Goal: Transaction & Acquisition: Purchase product/service

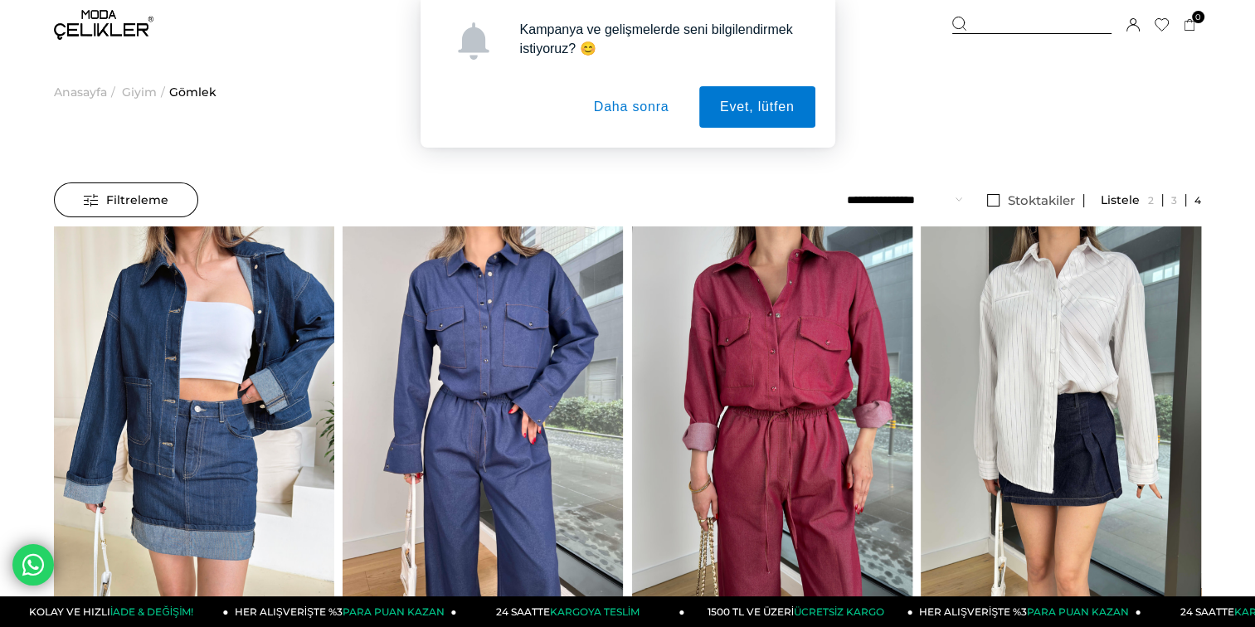
click at [985, 347] on img at bounding box center [1061, 413] width 280 height 374
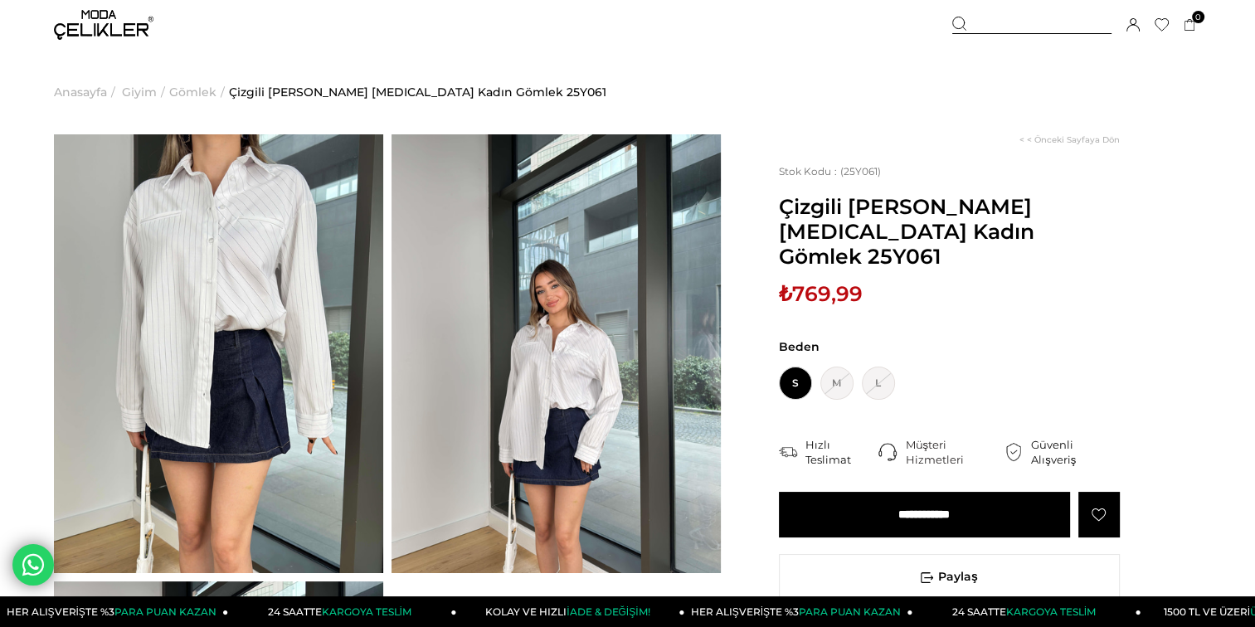
click at [189, 270] on img at bounding box center [218, 353] width 329 height 439
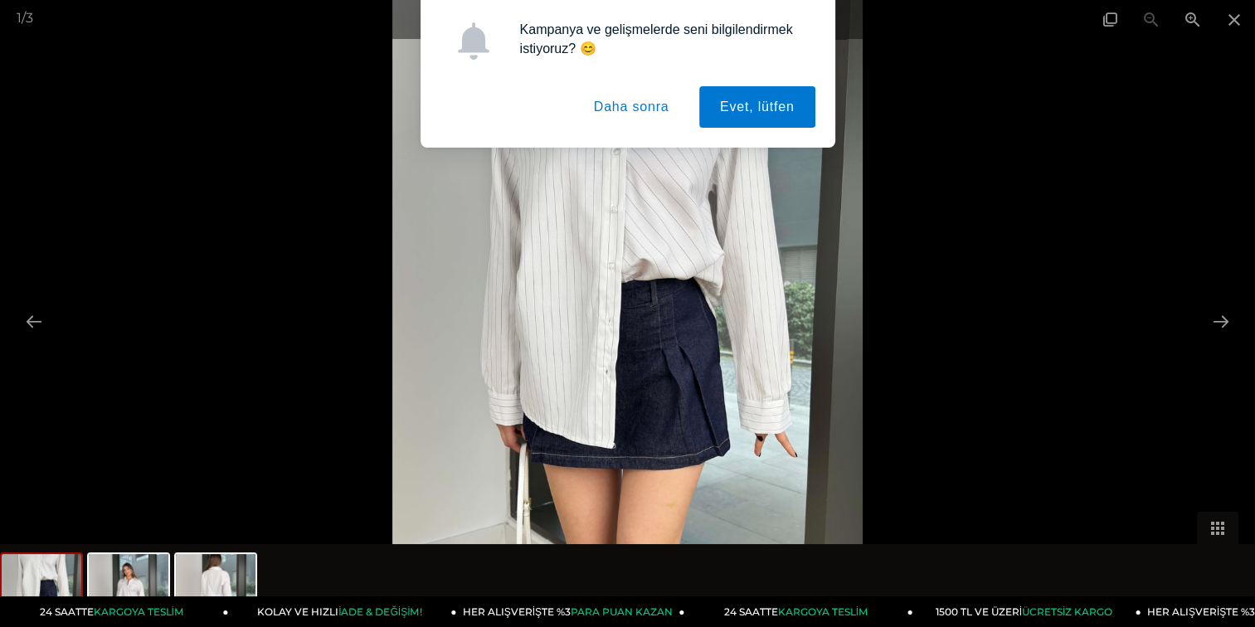
click at [603, 114] on button "Daha sonra" at bounding box center [631, 106] width 117 height 41
